Goal: Task Accomplishment & Management: Manage account settings

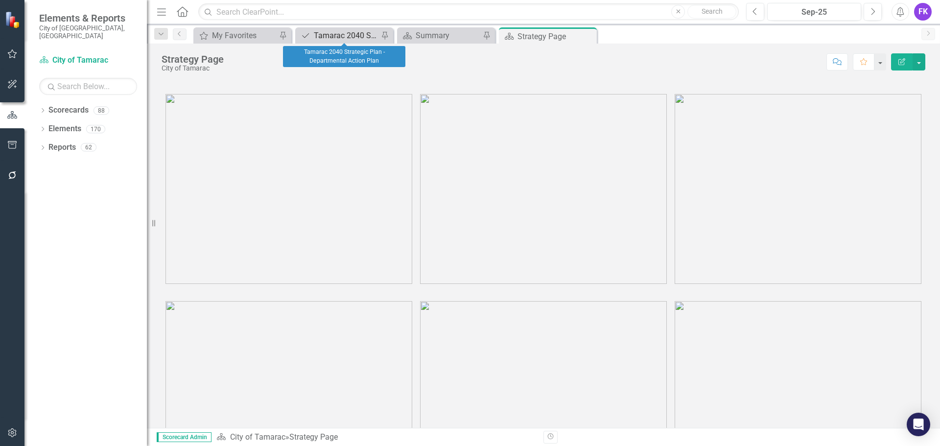
click at [351, 36] on div "Tamarac 2040 Strategic Plan - Departmental Action Plan" at bounding box center [346, 35] width 65 height 12
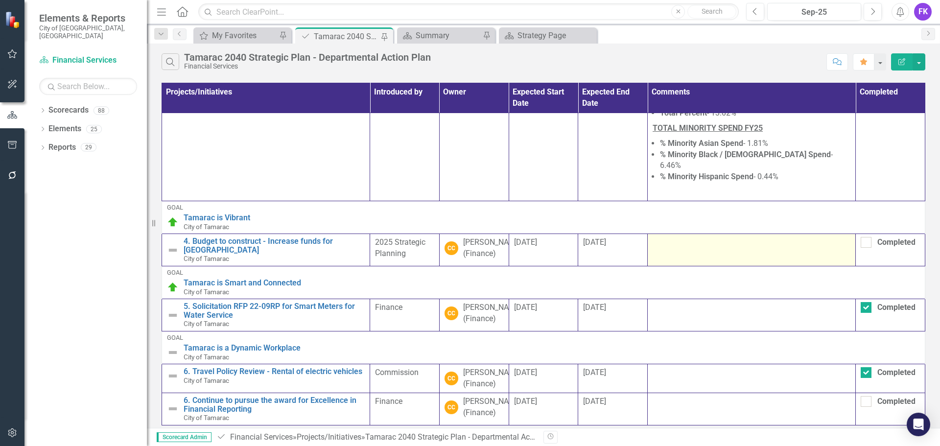
scroll to position [196, 0]
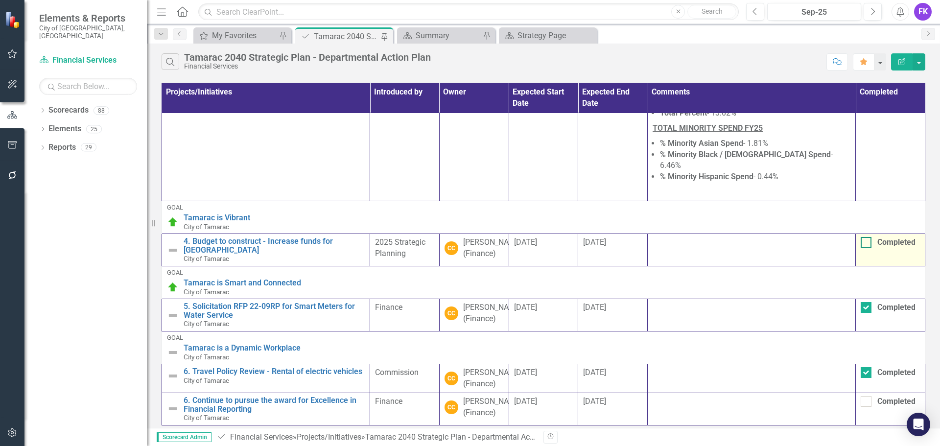
click at [862, 237] on input "Completed" at bounding box center [864, 240] width 6 height 6
checkbox input "true"
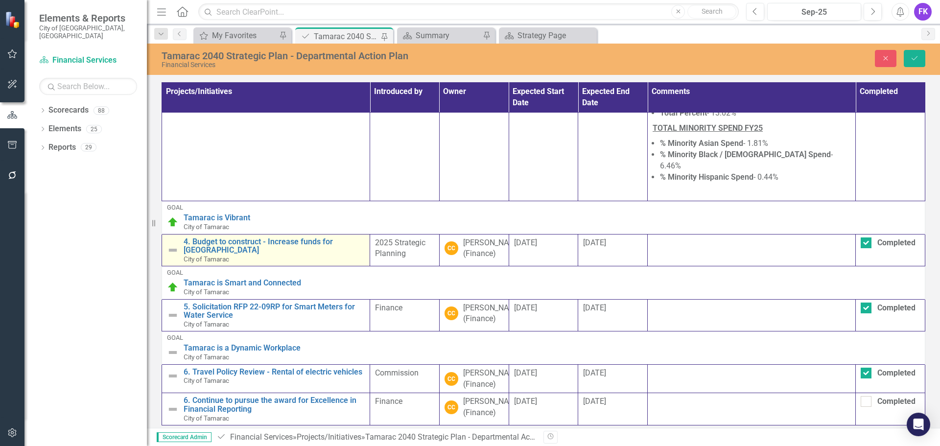
click at [169, 244] on img at bounding box center [173, 250] width 12 height 12
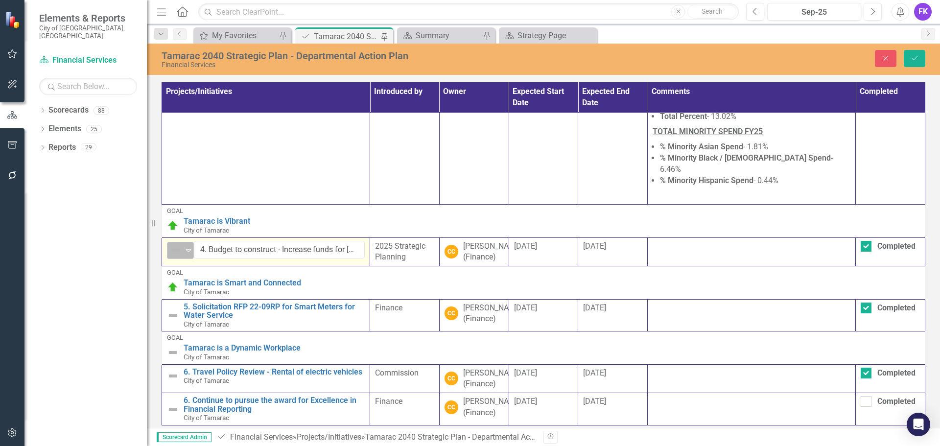
click at [170, 244] on img at bounding box center [176, 250] width 12 height 12
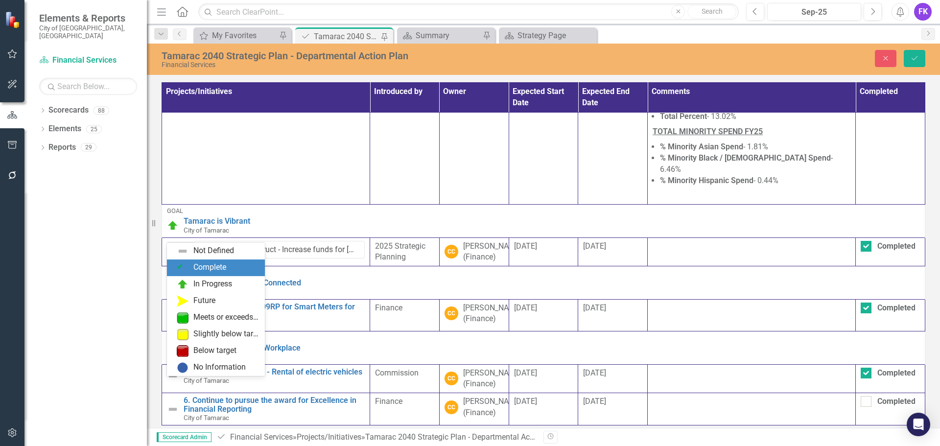
click at [186, 263] on img at bounding box center [183, 268] width 12 height 12
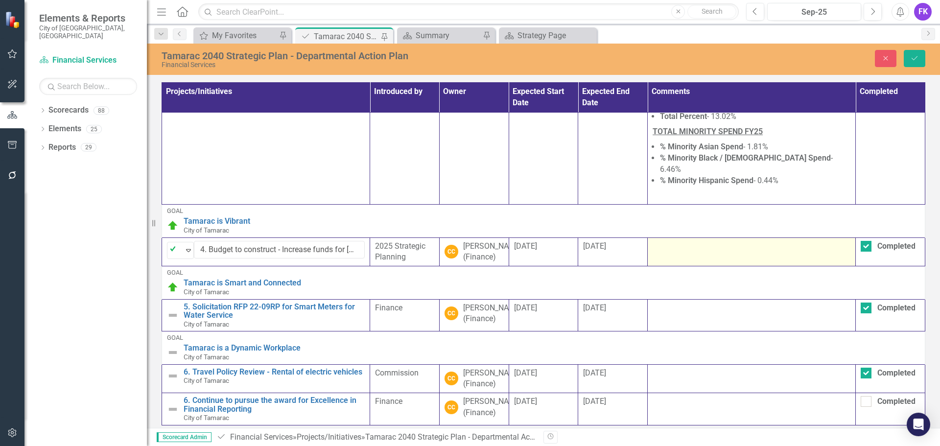
click at [673, 238] on td at bounding box center [752, 252] width 208 height 29
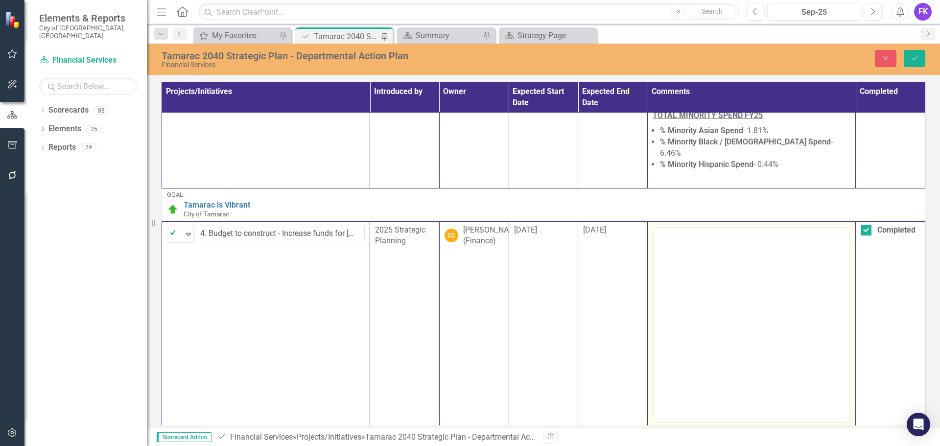
scroll to position [0, 0]
click at [670, 265] on body "Rich Text Area. Press ALT-0 for help." at bounding box center [752, 324] width 196 height 147
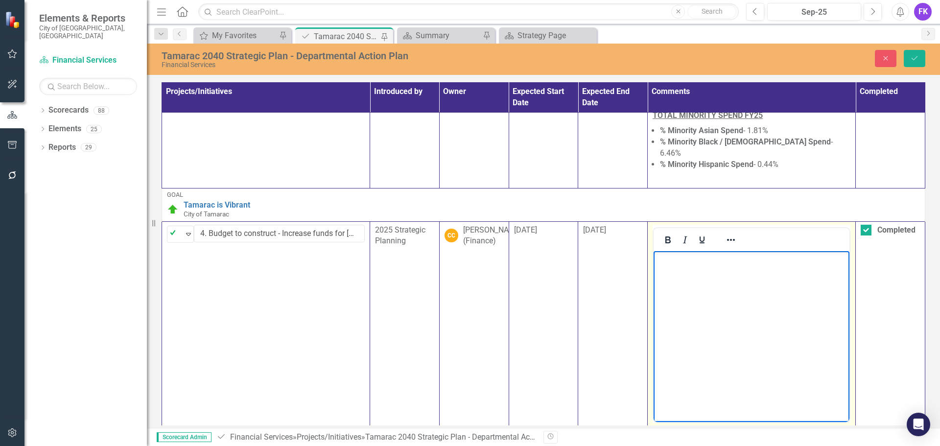
click at [670, 265] on body "Rich Text Area. Press ALT-0 for help." at bounding box center [752, 324] width 196 height 147
click at [910, 53] on button "Save" at bounding box center [915, 58] width 22 height 17
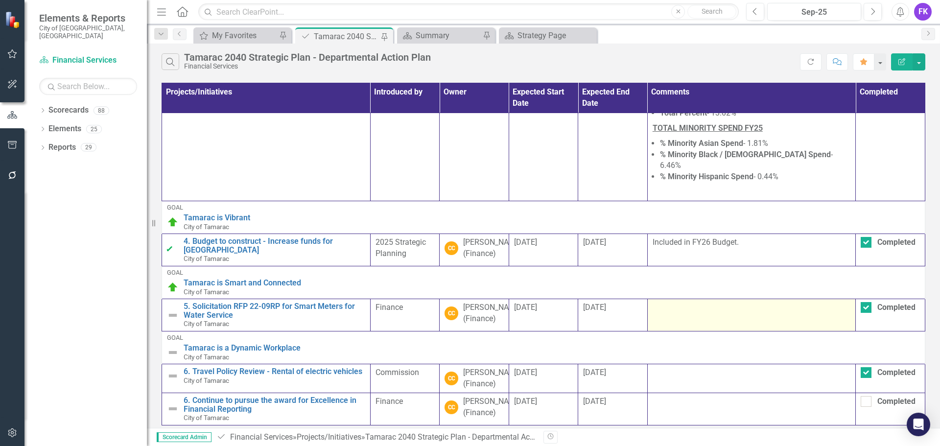
scroll to position [218, 0]
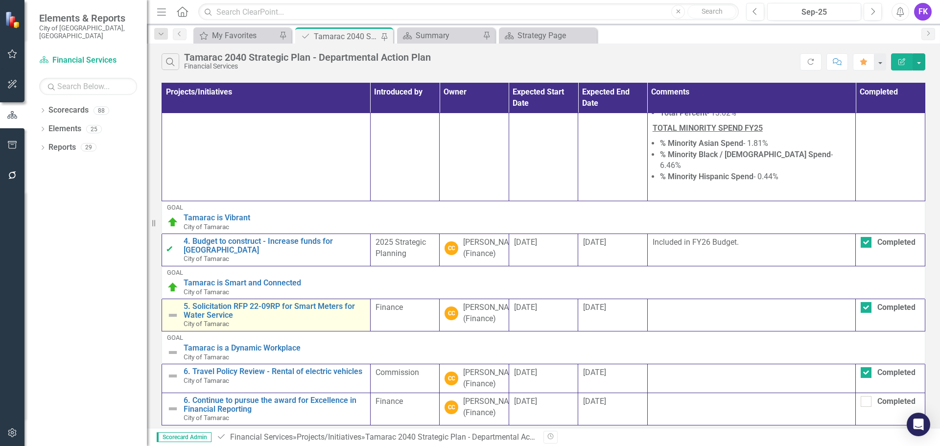
click at [171, 309] on img at bounding box center [173, 315] width 12 height 12
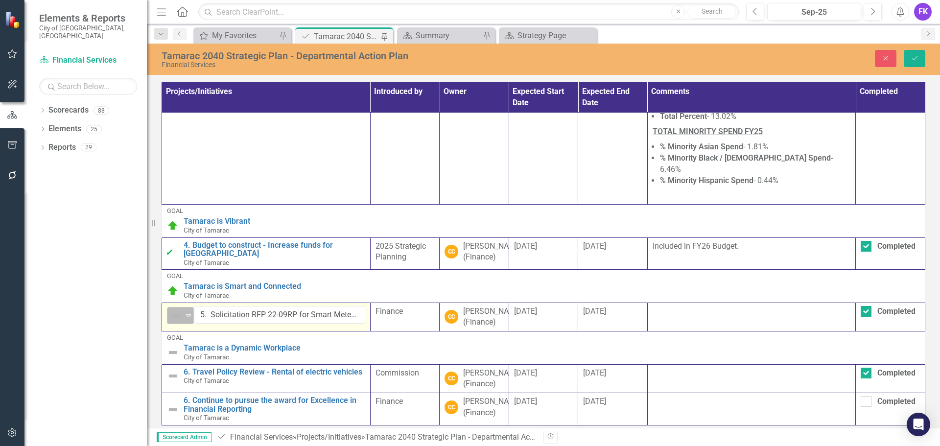
click at [171, 309] on img at bounding box center [176, 315] width 12 height 12
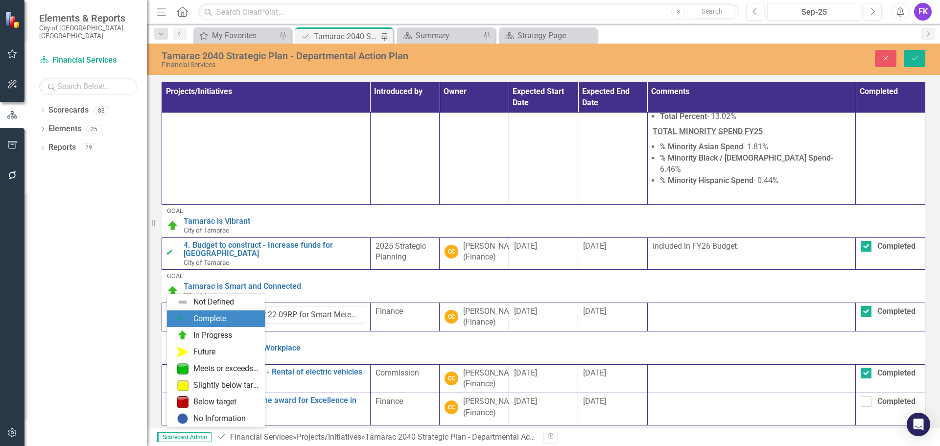
click at [184, 319] on img at bounding box center [183, 319] width 12 height 12
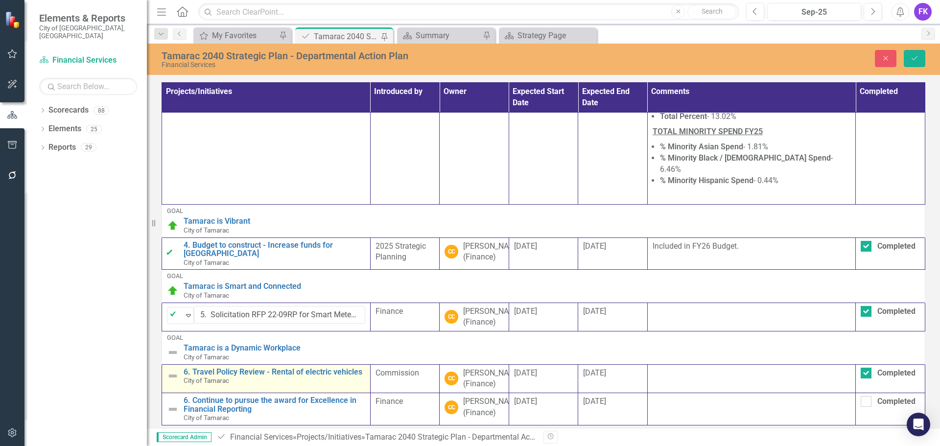
click at [174, 368] on div "6. Travel Policy Review - Rental of electric vehicles City of [GEOGRAPHIC_DATA]" at bounding box center [266, 376] width 198 height 17
click at [174, 370] on img at bounding box center [173, 376] width 12 height 12
click at [173, 370] on img at bounding box center [173, 376] width 12 height 12
click at [185, 373] on icon "Expand" at bounding box center [189, 377] width 10 height 8
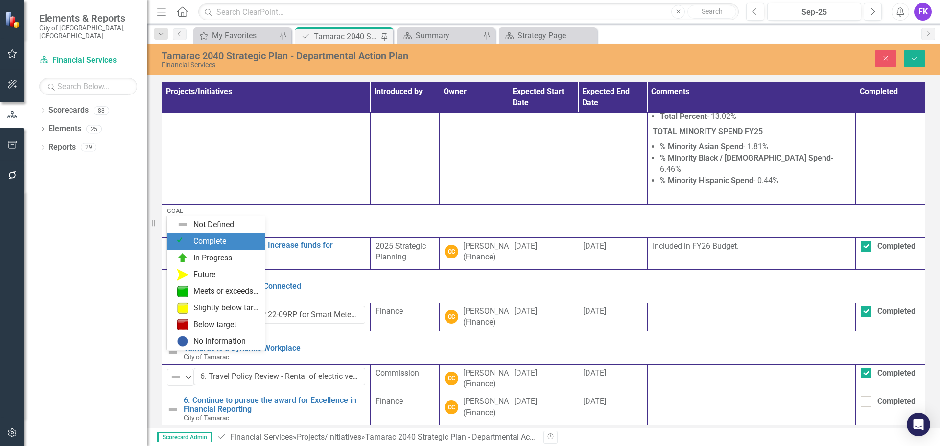
click at [213, 247] on div "Complete" at bounding box center [209, 241] width 33 height 11
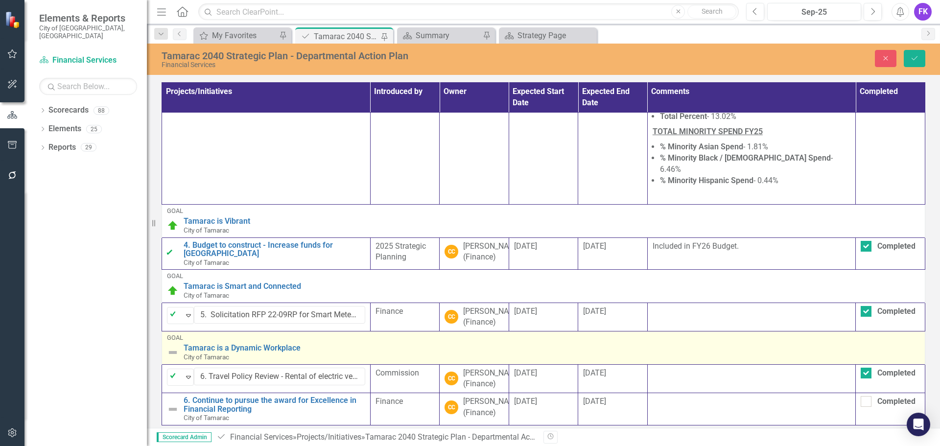
click at [175, 347] on img at bounding box center [173, 353] width 12 height 12
click at [172, 347] on img at bounding box center [173, 353] width 12 height 12
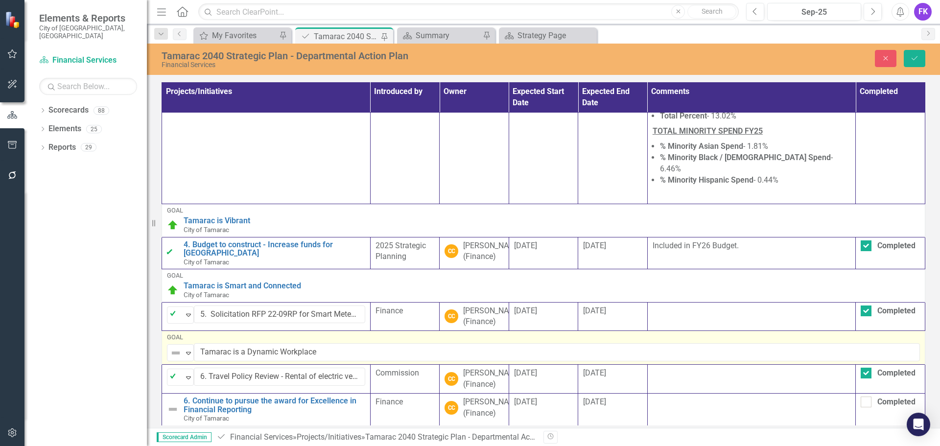
click at [172, 347] on img at bounding box center [176, 353] width 12 height 12
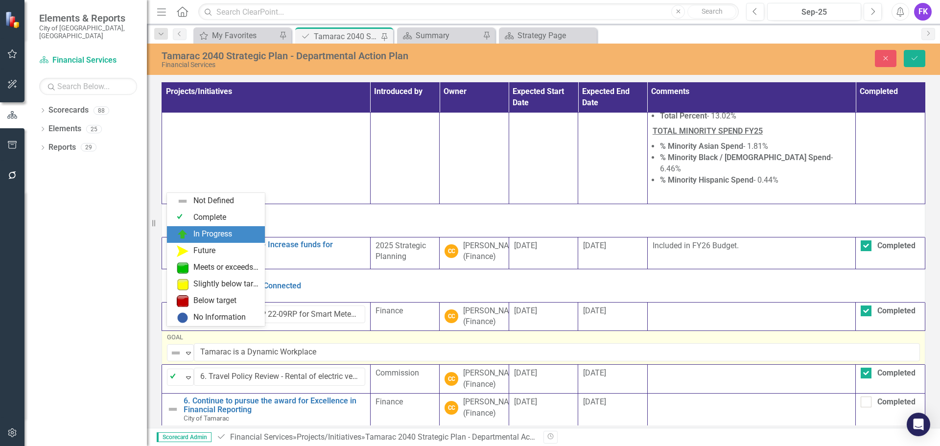
click at [191, 236] on div "In Progress" at bounding box center [218, 235] width 82 height 12
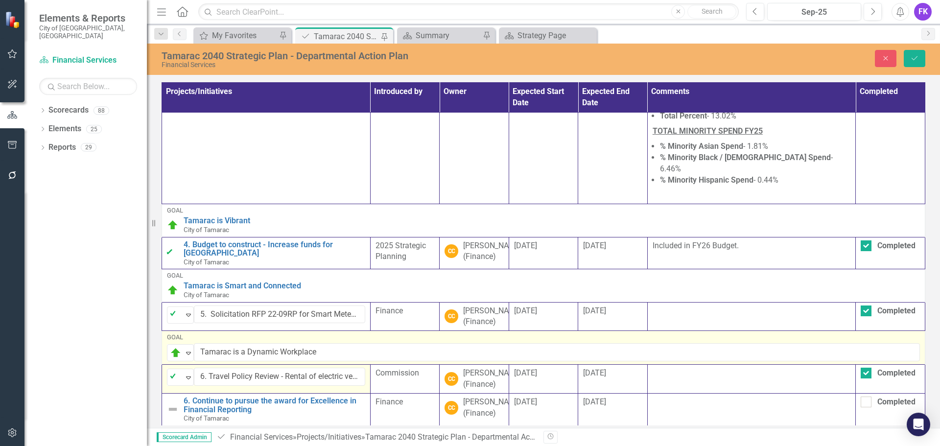
scroll to position [218, 0]
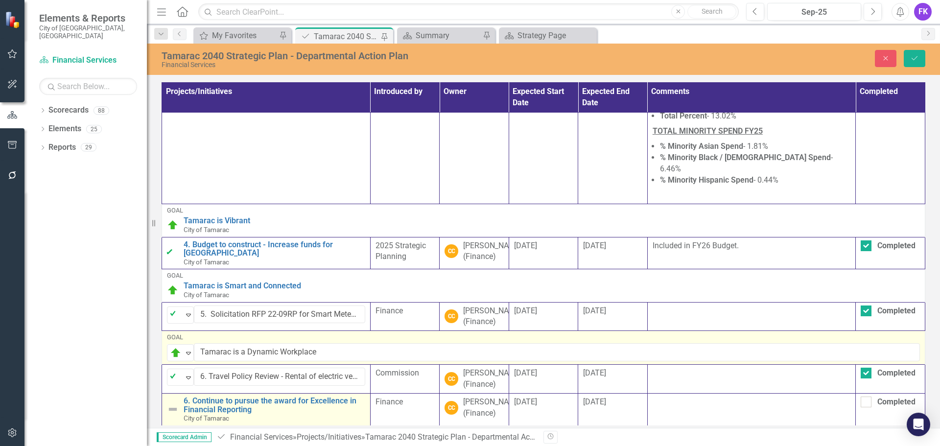
click at [173, 404] on img at bounding box center [173, 410] width 12 height 12
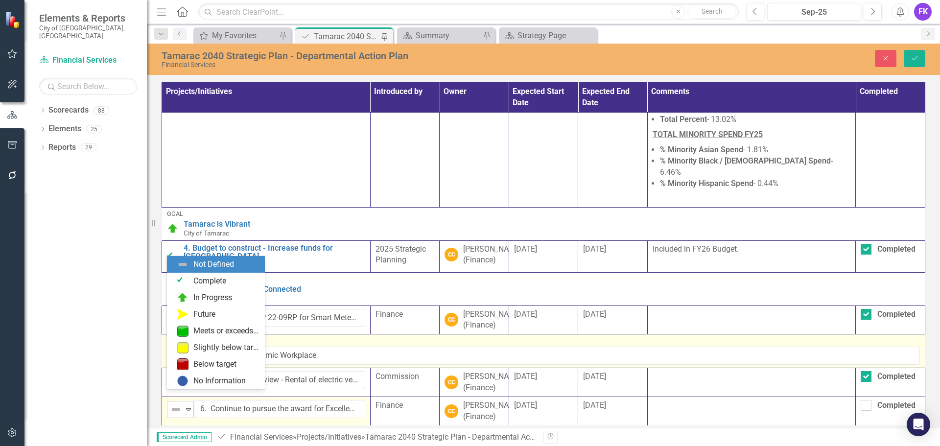
click at [172, 404] on img at bounding box center [176, 410] width 12 height 12
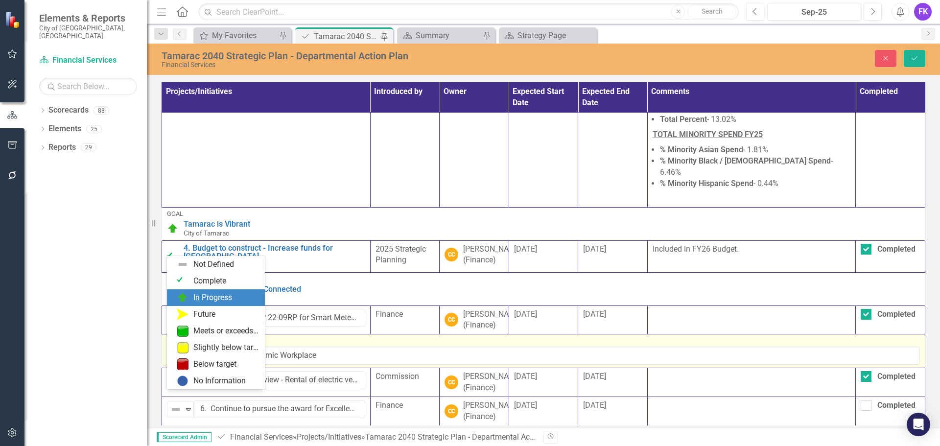
click at [181, 295] on img at bounding box center [183, 298] width 12 height 12
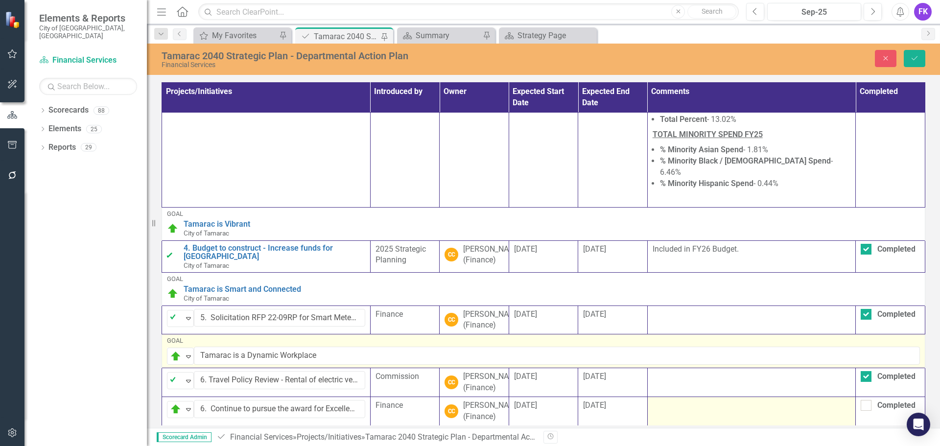
click at [670, 403] on td at bounding box center [751, 411] width 209 height 29
click at [670, 400] on div at bounding box center [752, 406] width 198 height 12
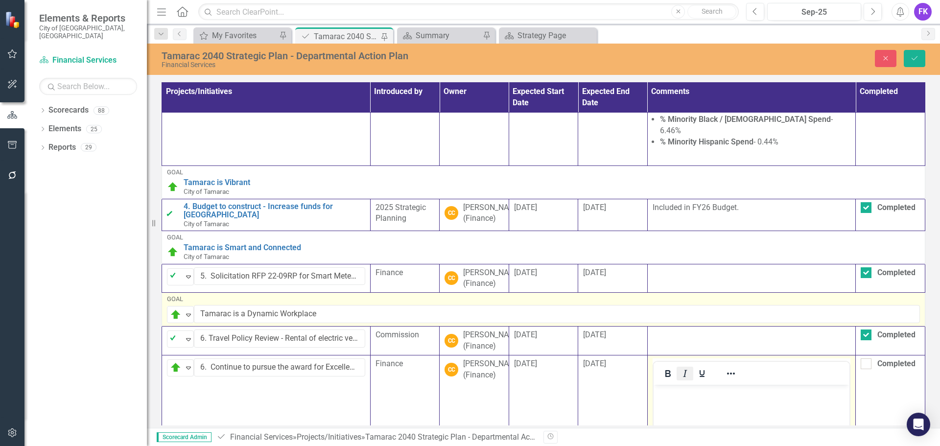
scroll to position [0, 0]
click at [773, 394] on p "Rich Text Area. Press ALT-0 for help." at bounding box center [751, 393] width 191 height 12
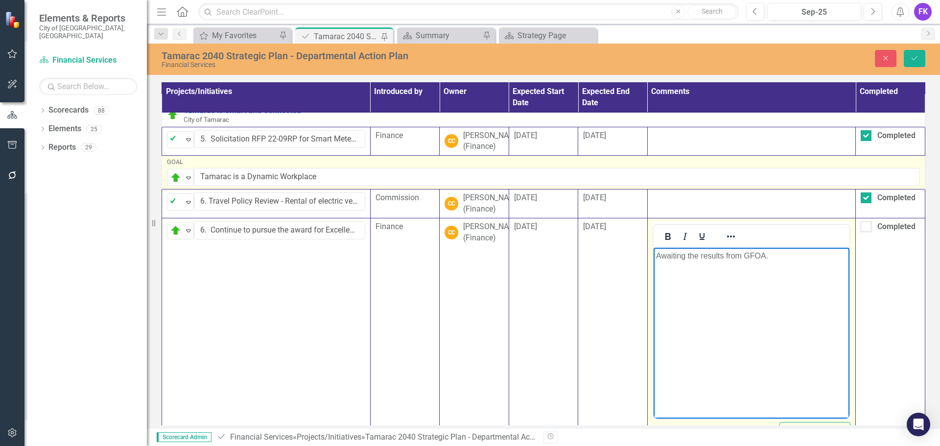
scroll to position [410, 0]
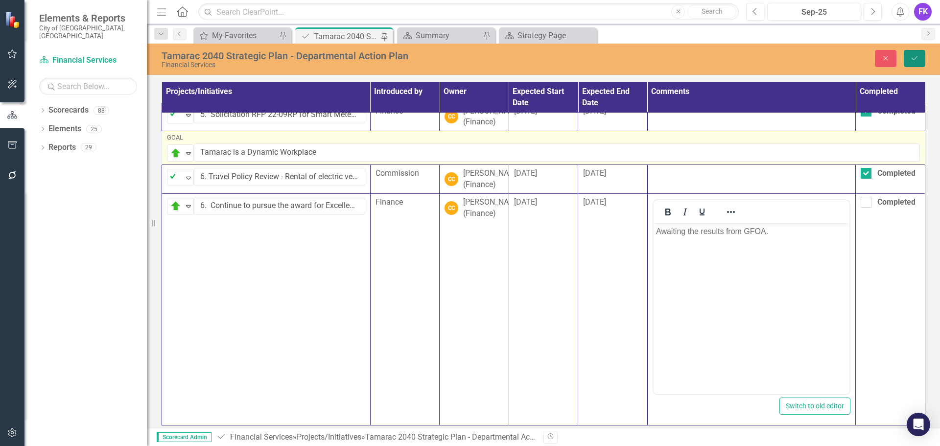
click at [914, 54] on button "Save" at bounding box center [915, 58] width 22 height 17
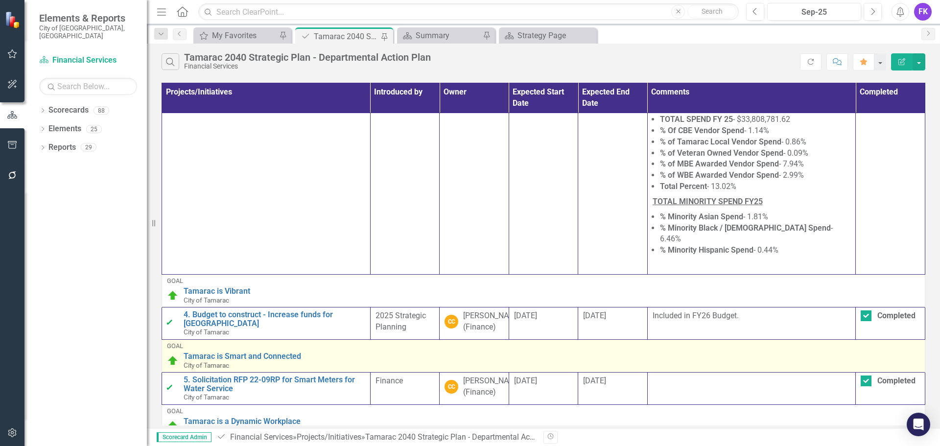
scroll to position [218, 0]
